Goal: Feedback & Contribution: Leave review/rating

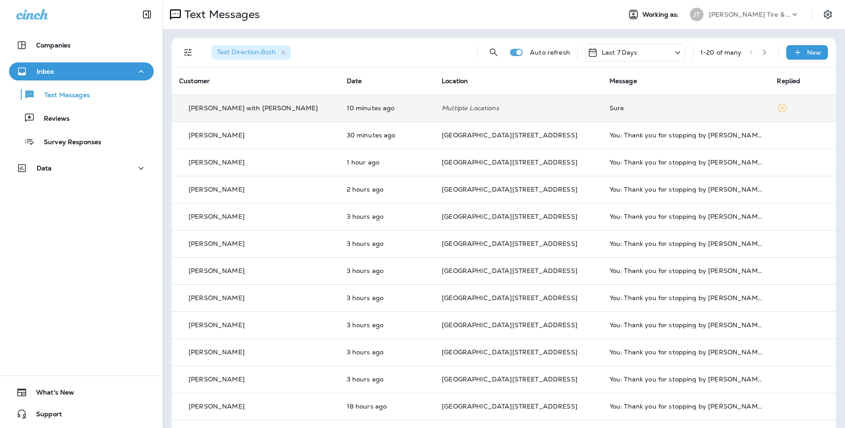
click at [347, 106] on p "10 minutes ago" at bounding box center [387, 107] width 81 height 7
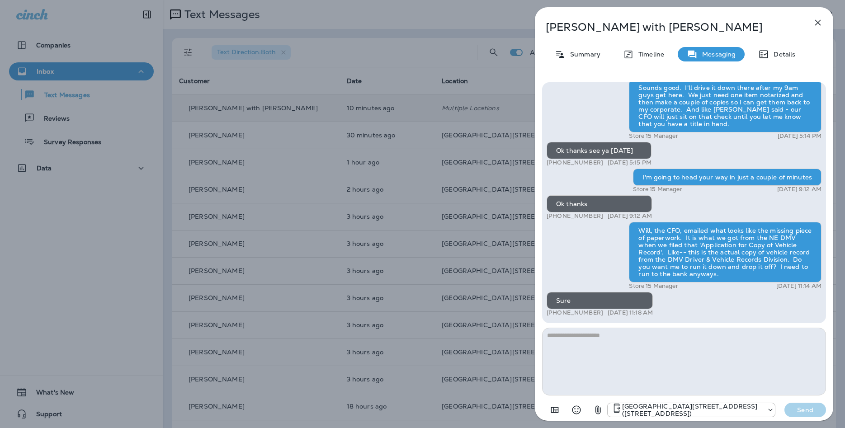
click at [814, 22] on icon "button" at bounding box center [818, 22] width 11 height 11
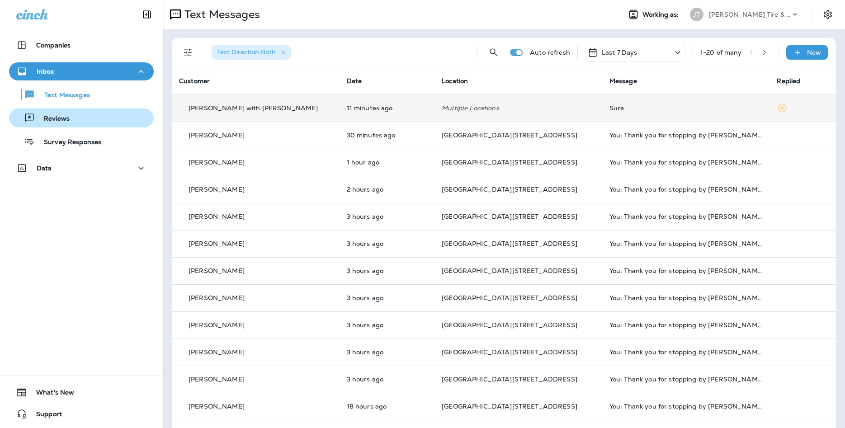
click at [123, 123] on div "Reviews" at bounding box center [81, 118] width 137 height 14
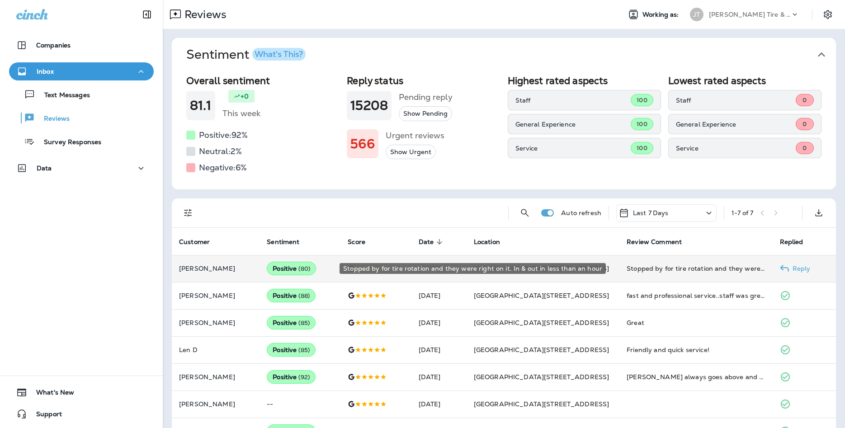
click at [646, 268] on div "Stopped by for tire rotation and they were right on it. In & out in less than a…" at bounding box center [696, 268] width 138 height 9
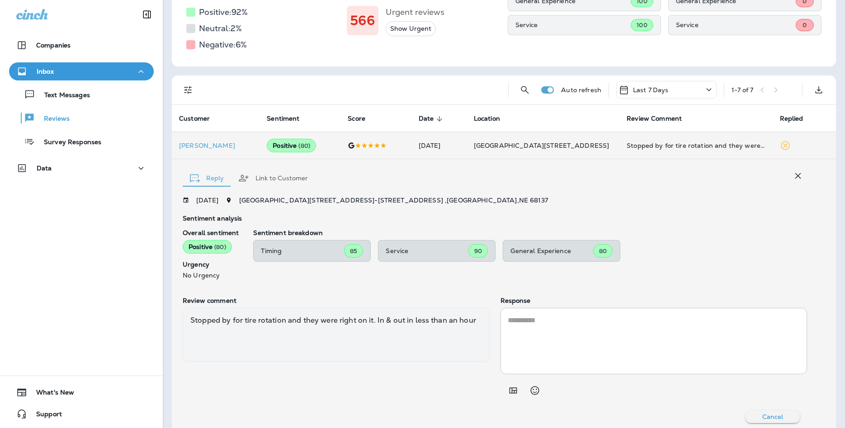
scroll to position [48, 0]
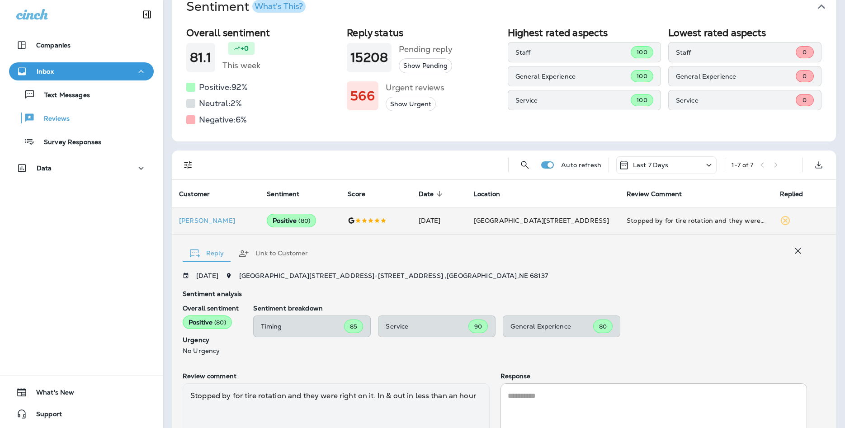
click at [795, 243] on button "button" at bounding box center [798, 251] width 18 height 18
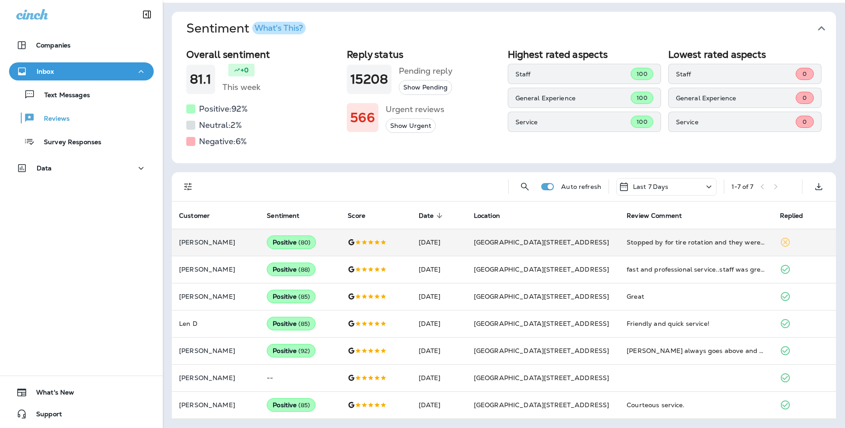
scroll to position [26, 0]
